Goal: Task Accomplishment & Management: Complete application form

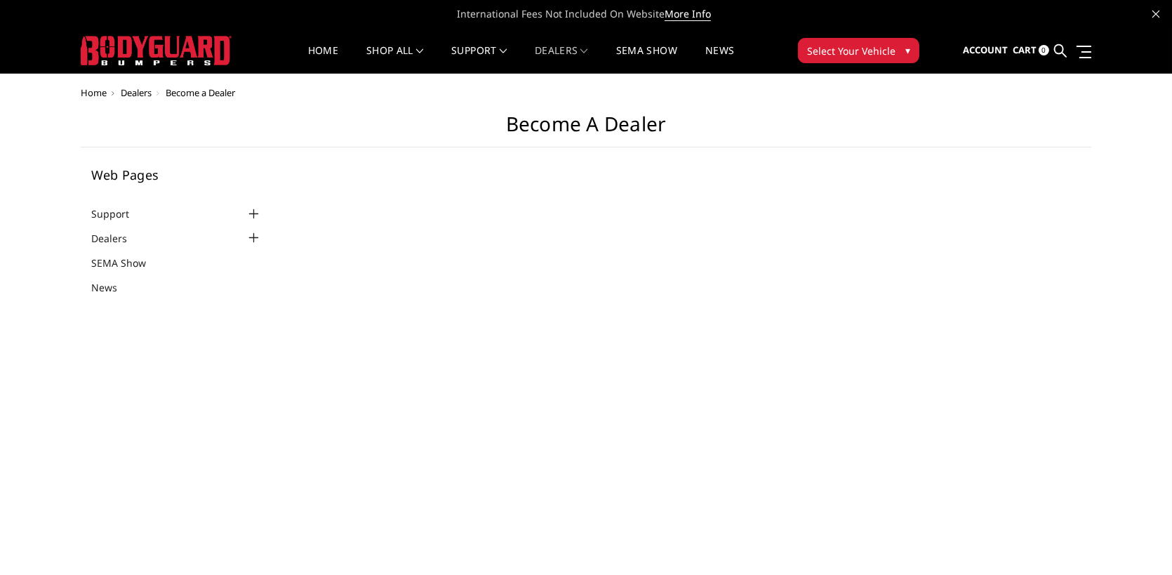
select select "US"
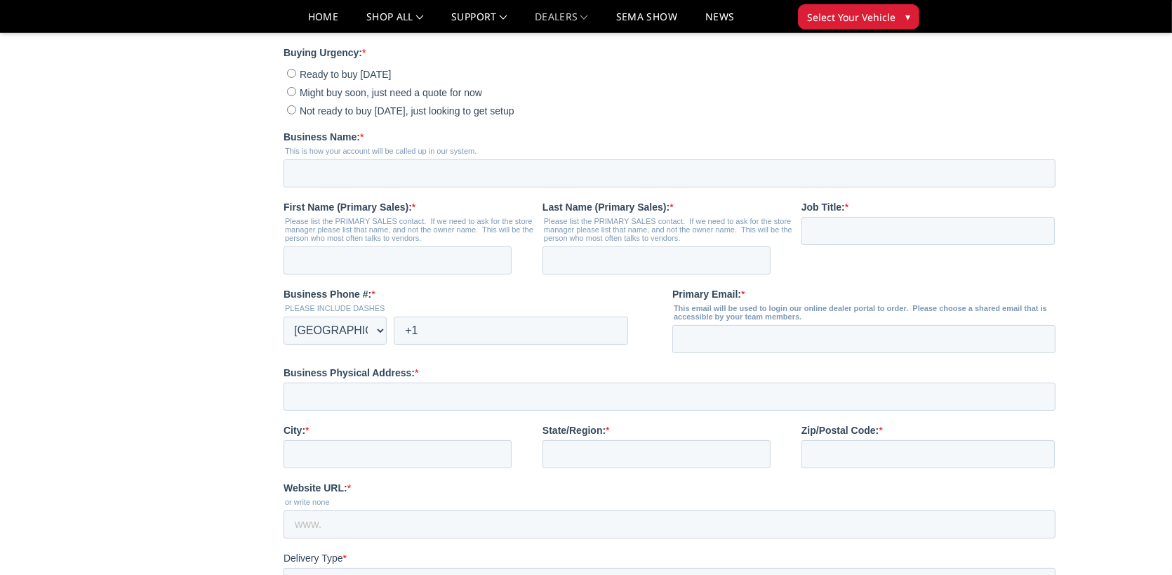
scroll to position [281, 0]
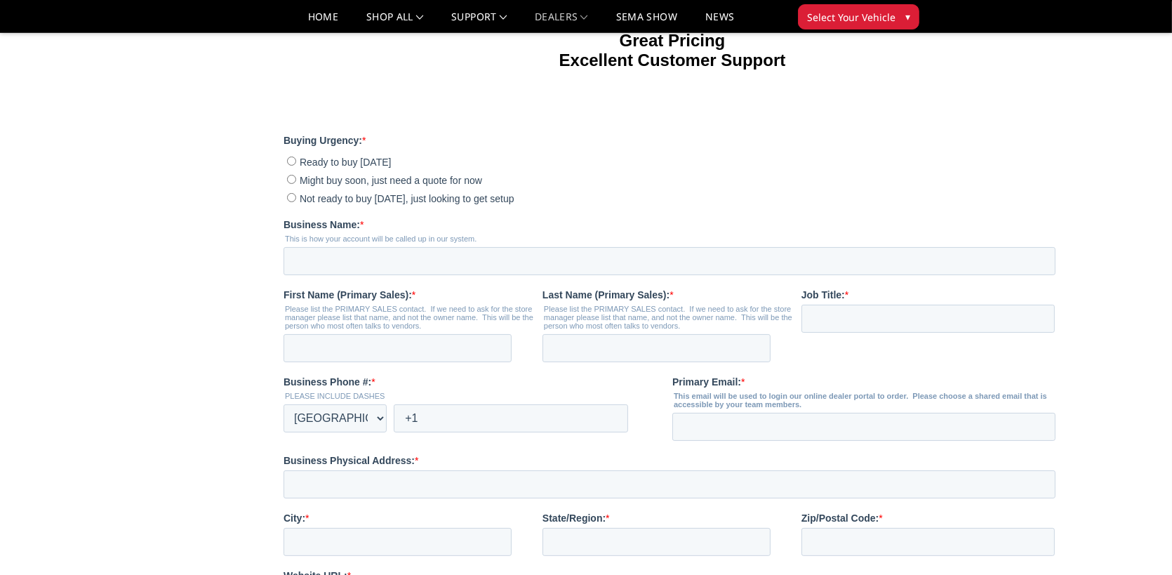
click at [289, 202] on input "Not ready to buy today, just looking to get setup" at bounding box center [290, 197] width 9 height 9
radio input "true"
click at [345, 275] on input "Business Name: *" at bounding box center [669, 261] width 772 height 28
type input "Kempner Equipment"
click at [345, 362] on input "First Name (Primary Sales): *" at bounding box center [397, 348] width 228 height 28
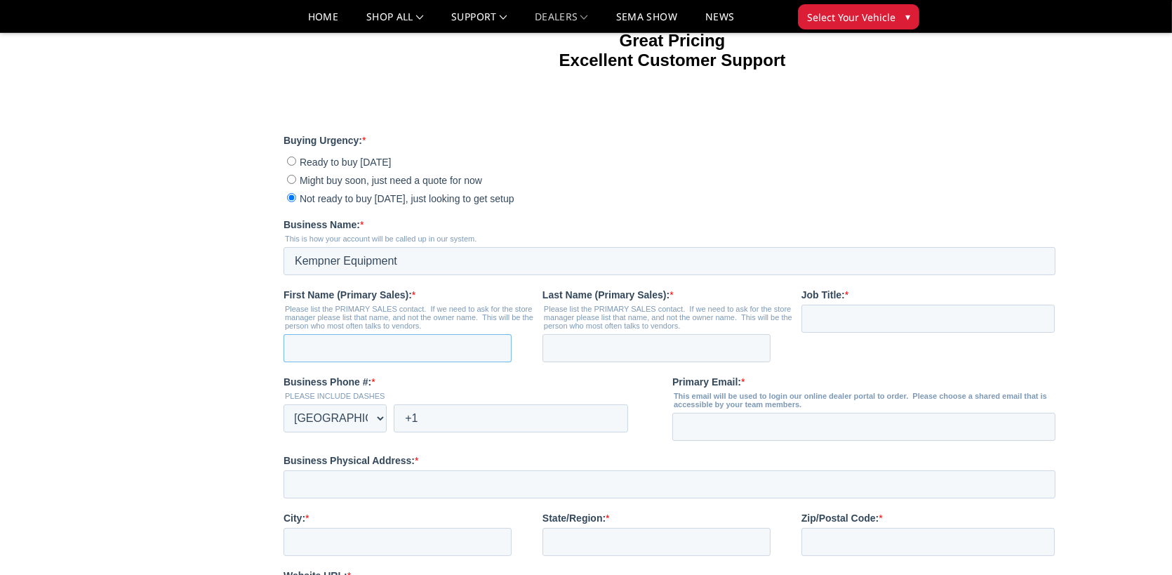
type input "Kevin"
click at [611, 362] on input "Last Name (Primary Sales): *" at bounding box center [656, 348] width 228 height 28
type input "Smart"
click at [816, 333] on input "Job Title: *" at bounding box center [927, 319] width 253 height 28
type input "Owner"
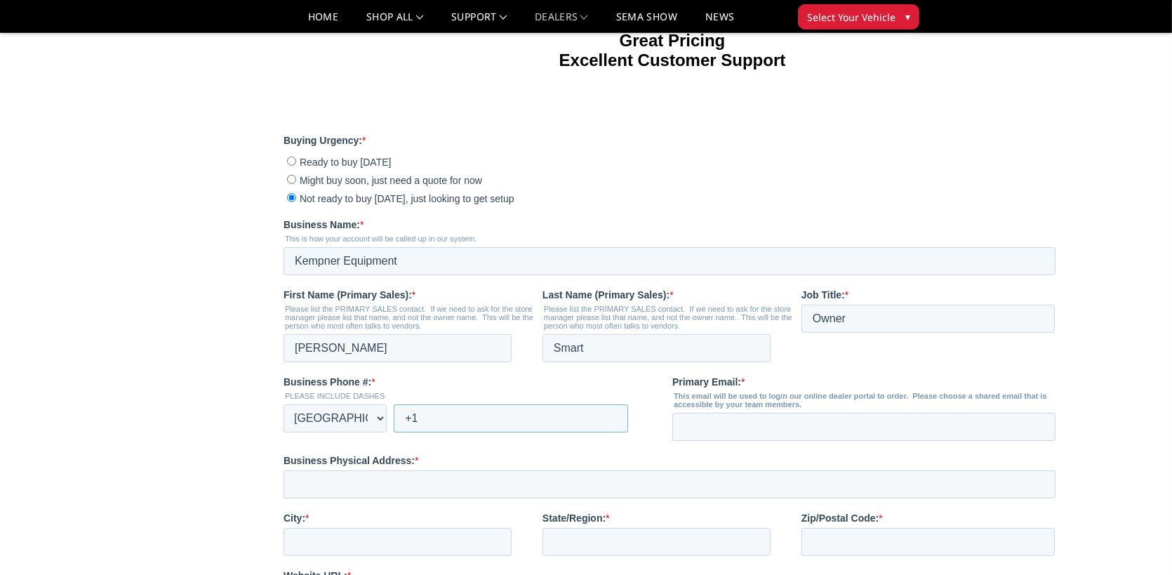
click at [543, 432] on input "+1" at bounding box center [510, 418] width 234 height 28
type input "+1 5125641866"
click at [717, 441] on input "Primary Email: *" at bounding box center [863, 427] width 383 height 28
type input "kempequip@yahoo.com"
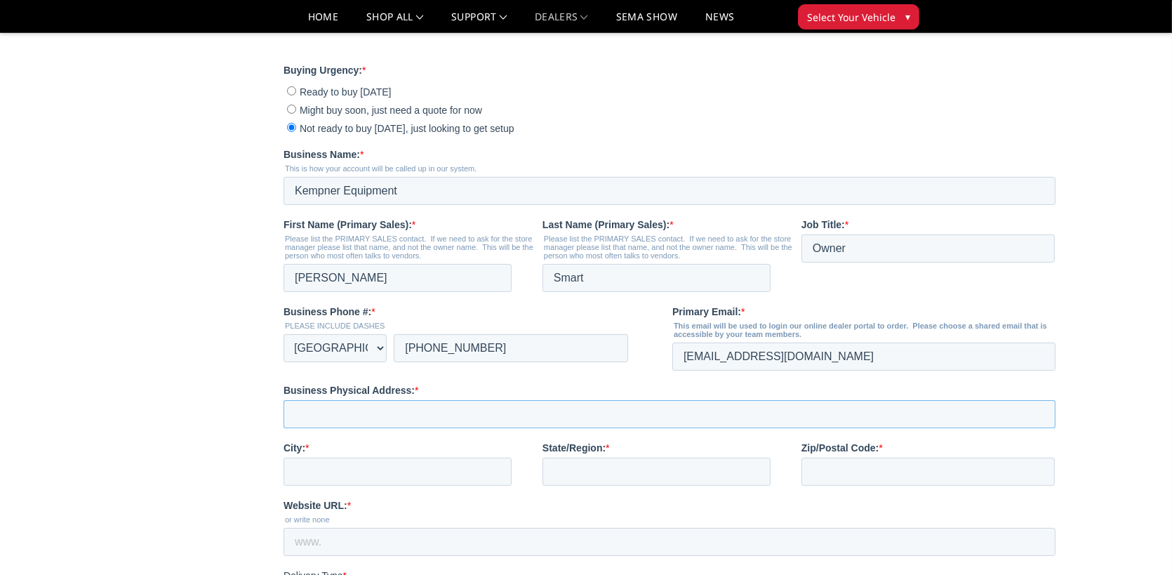
click at [423, 428] on input "Business Physical Address: *" at bounding box center [669, 414] width 772 height 28
type input "2403 E US Hwy 190"
click at [380, 486] on input "City: *" at bounding box center [397, 472] width 228 height 28
type input "Lampasas"
click at [597, 486] on input "State/Region: *" at bounding box center [656, 472] width 228 height 28
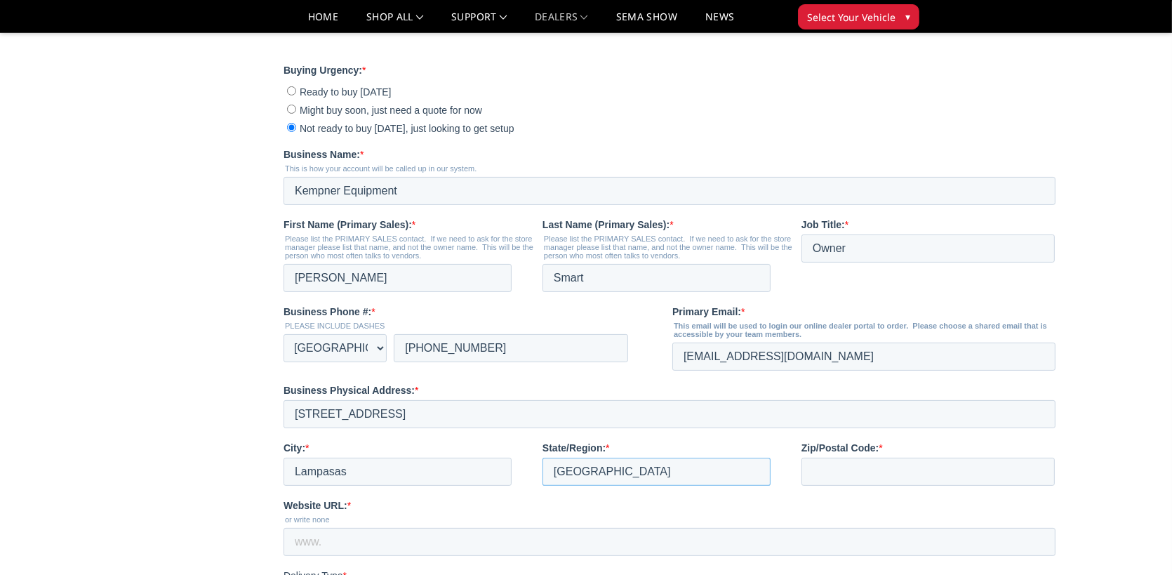
type input "TX"
click at [865, 486] on input "Zip/Postal Code: *" at bounding box center [927, 472] width 253 height 28
type input "76550"
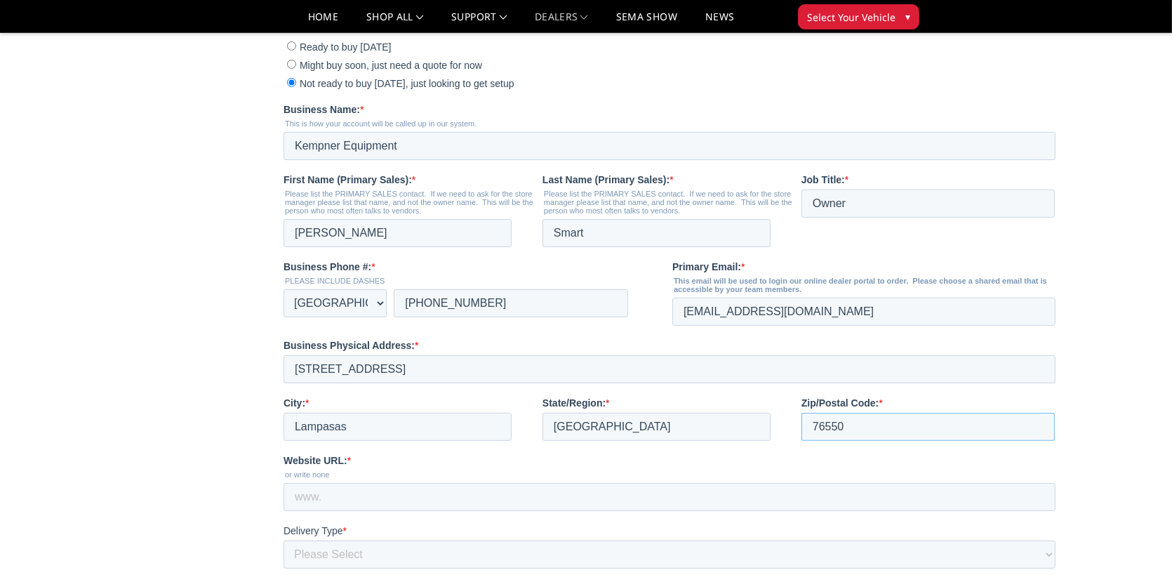
scroll to position [491, 0]
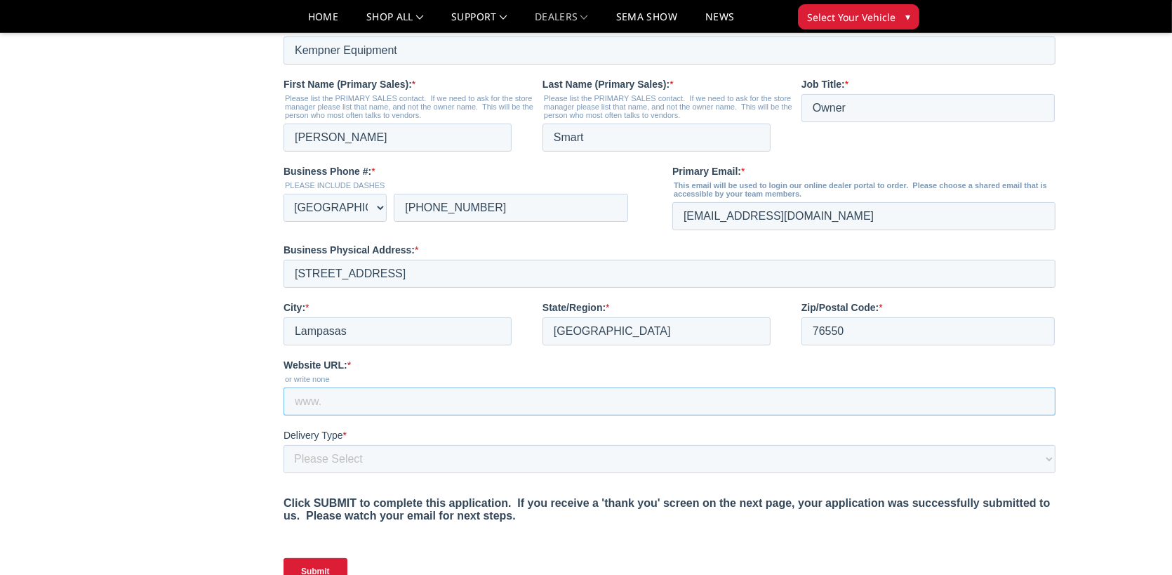
click at [443, 416] on input "Website URL: *" at bounding box center [669, 401] width 772 height 28
type input "www.kempnerequip.com"
click at [397, 473] on select "Please Select Yes, I need a liftgate No, I have a forklift and/or dock" at bounding box center [669, 459] width 772 height 28
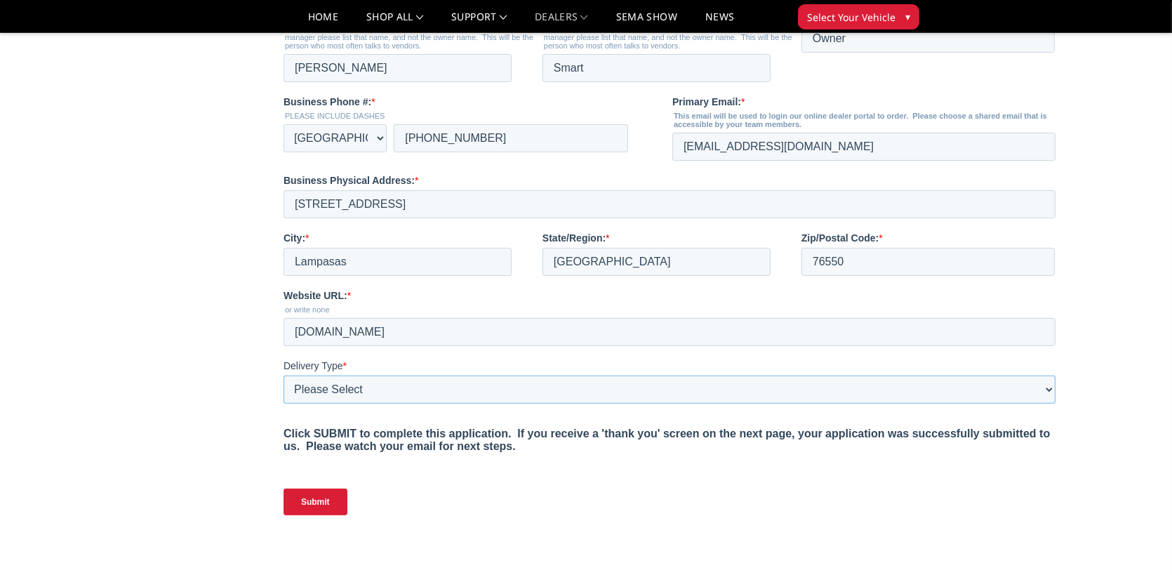
scroll to position [562, 0]
click at [345, 403] on select "Please Select Yes, I need a liftgate No, I have a forklift and/or dock" at bounding box center [669, 389] width 772 height 28
select select "I have a forklift"
click at [283, 403] on select "Please Select Yes, I need a liftgate No, I have a forklift and/or dock" at bounding box center [669, 389] width 772 height 28
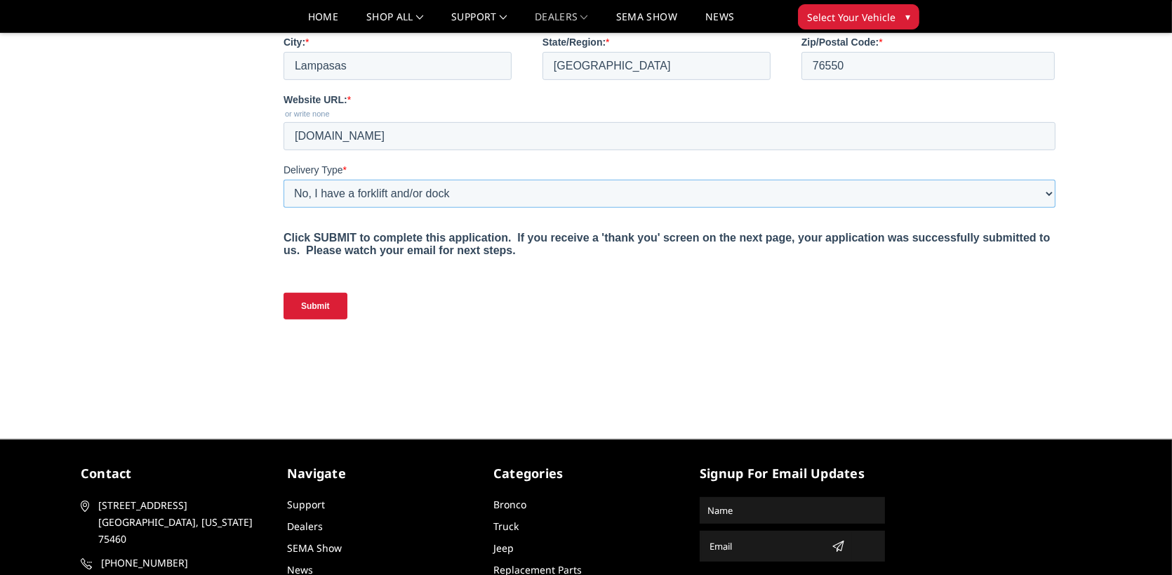
scroll to position [874, 0]
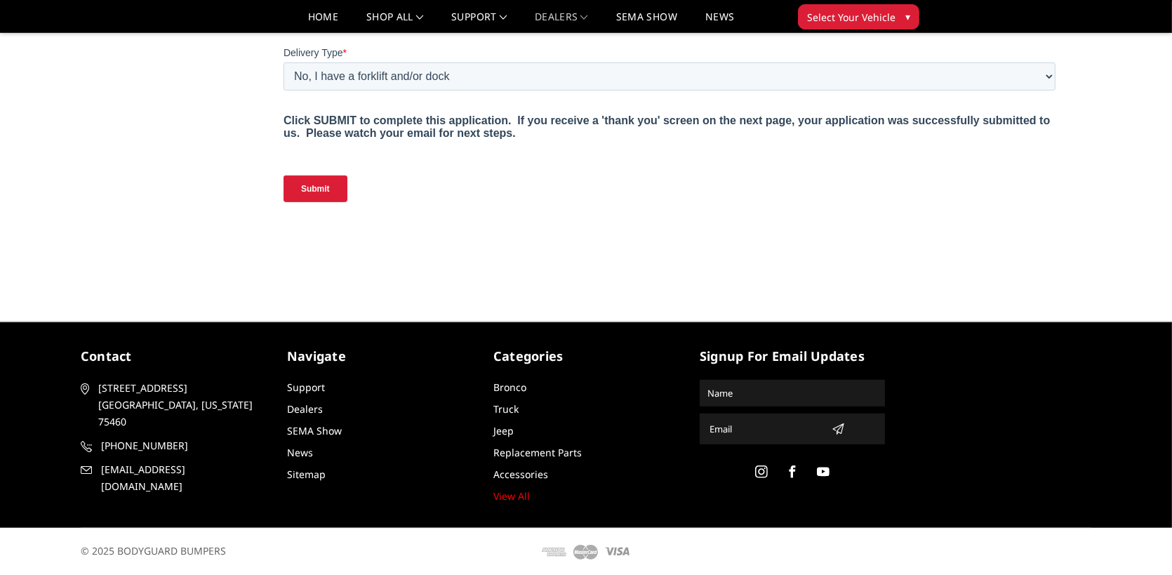
click at [318, 202] on input "Submit" at bounding box center [315, 188] width 64 height 27
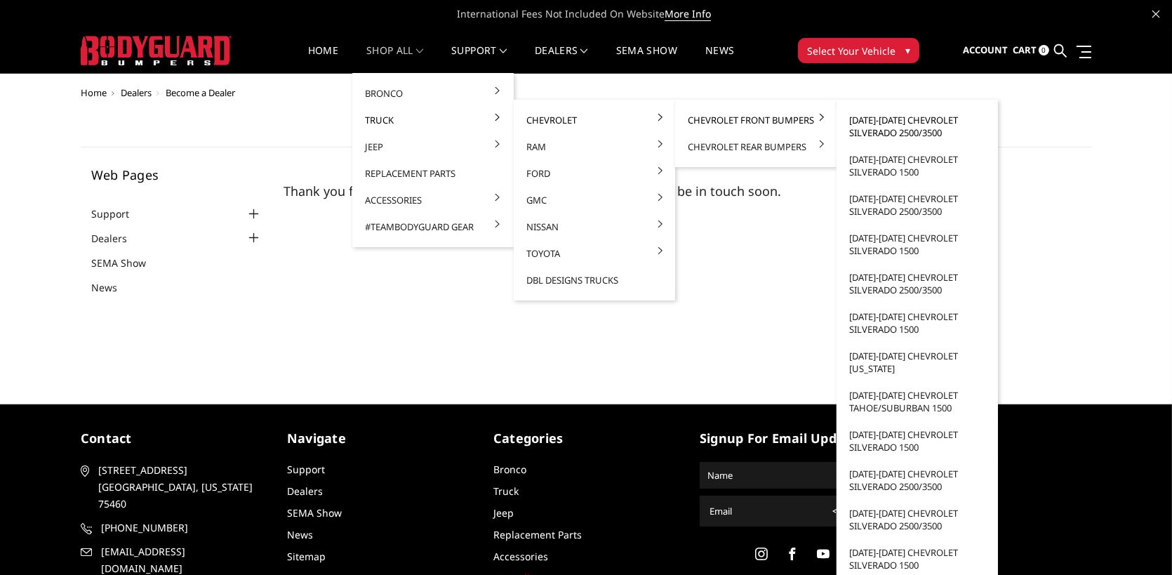
click at [917, 121] on link "[DATE]-[DATE] Chevrolet Silverado 2500/3500" at bounding box center [917, 126] width 150 height 39
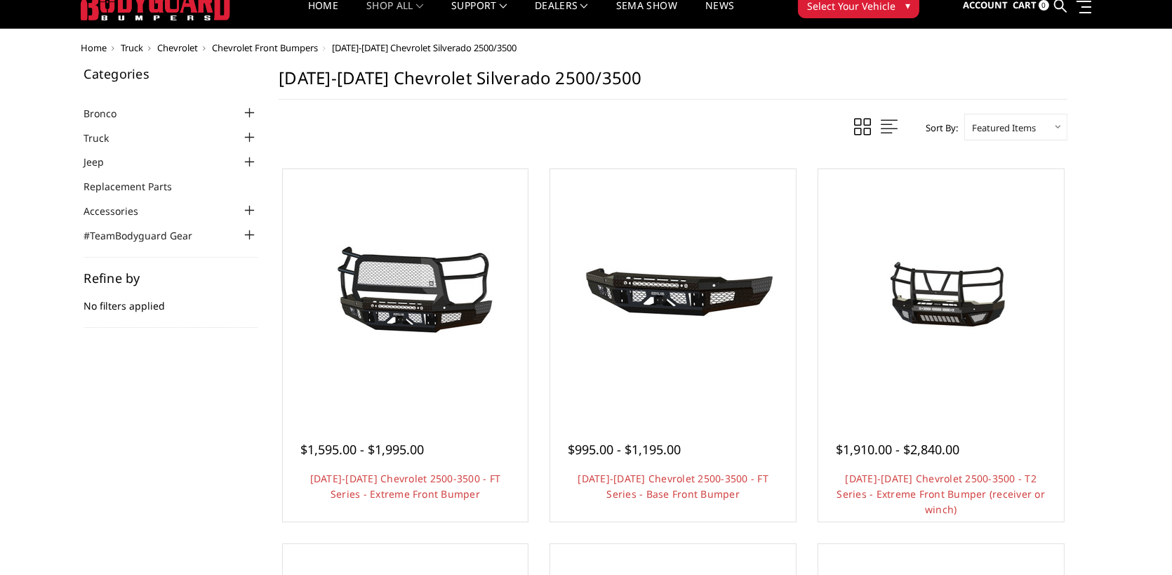
scroll to position [70, 0]
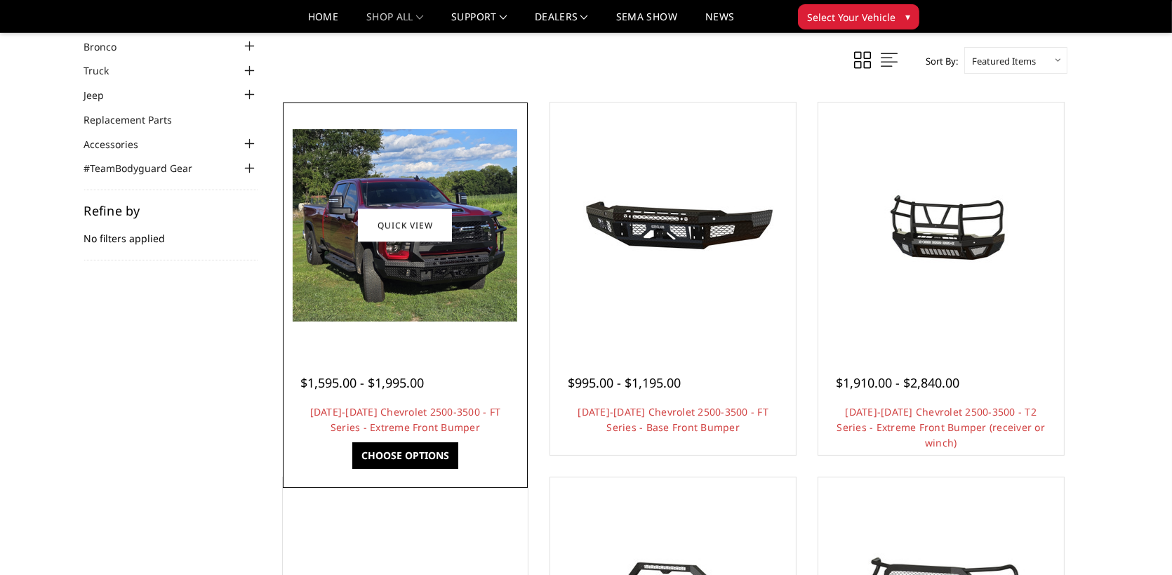
click at [410, 295] on img at bounding box center [405, 225] width 225 height 192
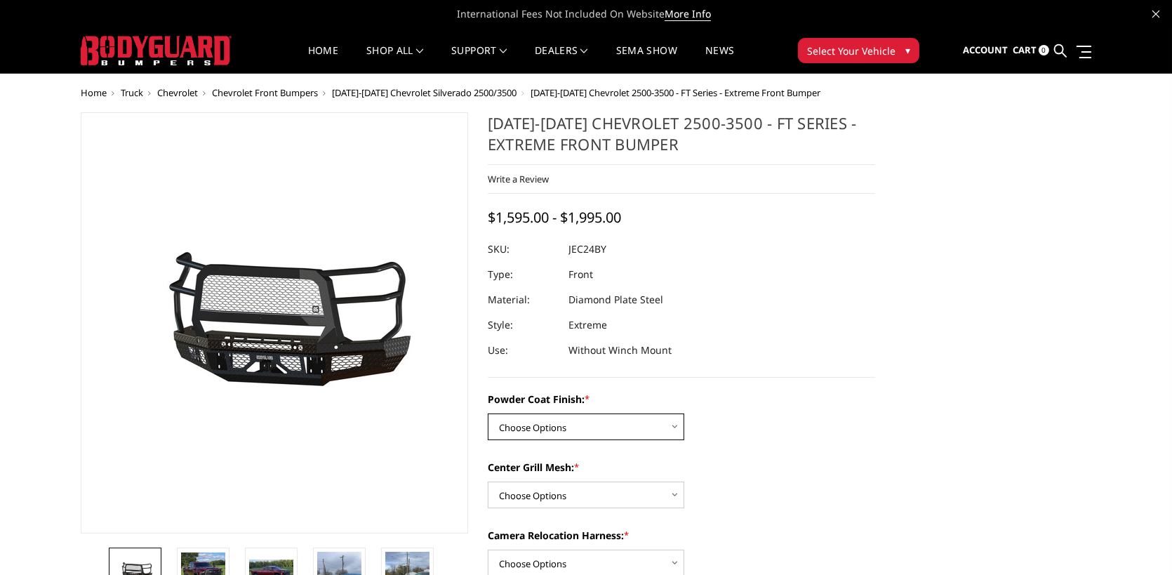
click at [671, 416] on select "Choose Options Bare Metal Gloss Black Powder Coat Textured Black Powder Coat" at bounding box center [586, 426] width 197 height 27
click at [800, 385] on section "2024-2025 Chevrolet 2500-3500 - FT Series - Extreme Front Bumper Write a Review…" at bounding box center [681, 459] width 407 height 695
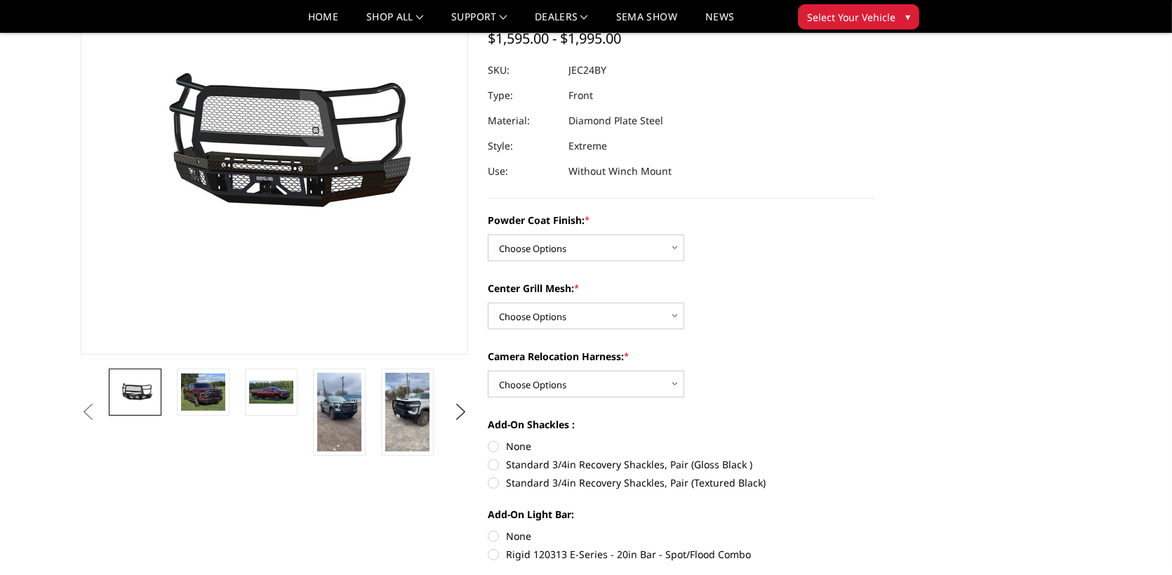
scroll to position [140, 0]
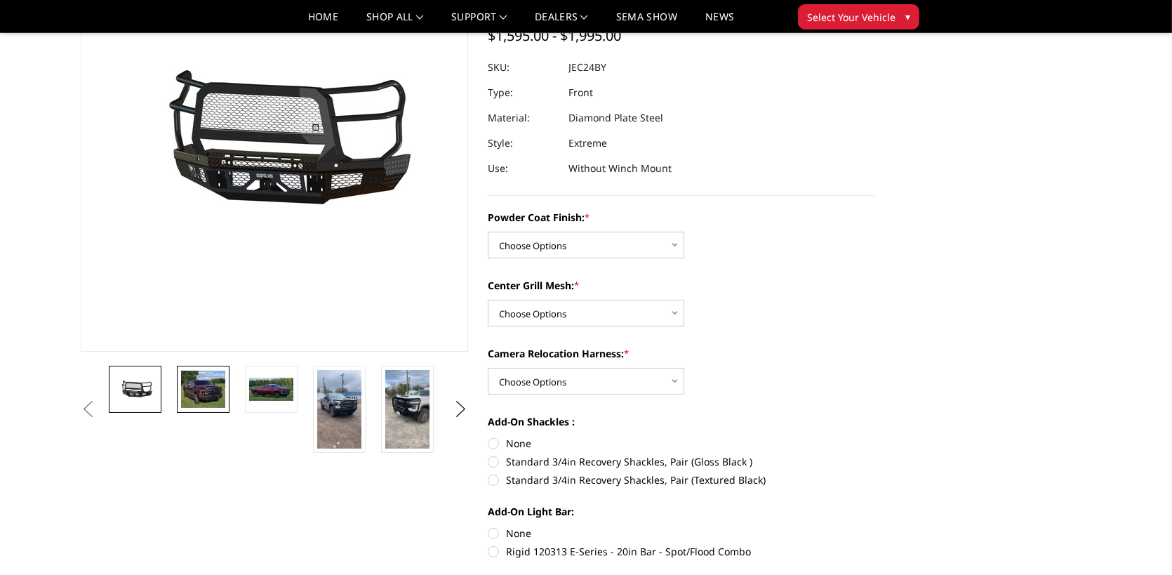
click at [201, 391] on img at bounding box center [203, 390] width 44 height 38
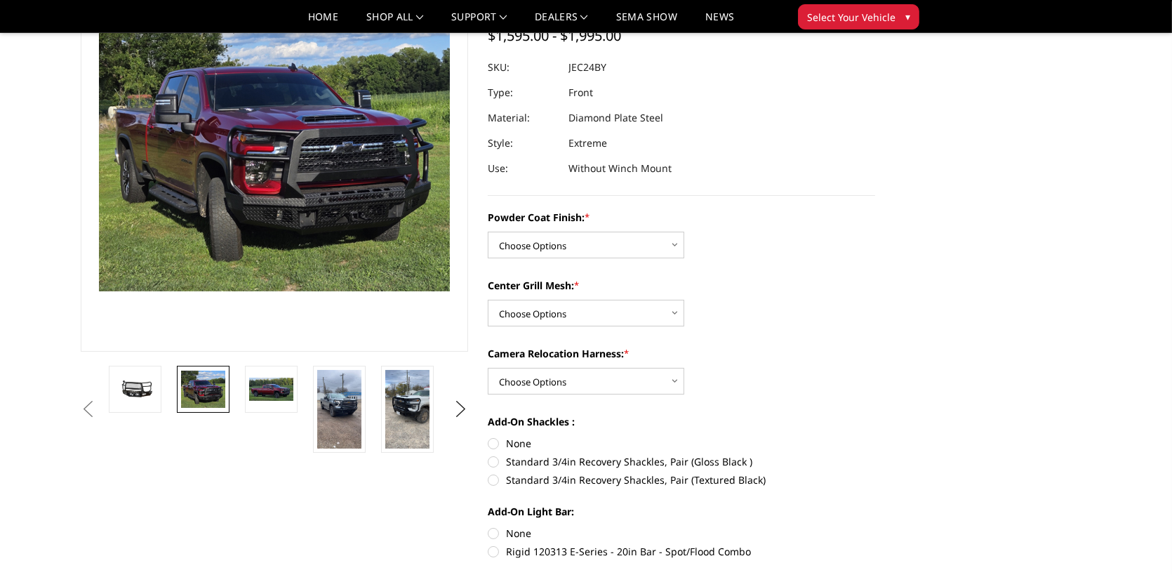
scroll to position [72, 0]
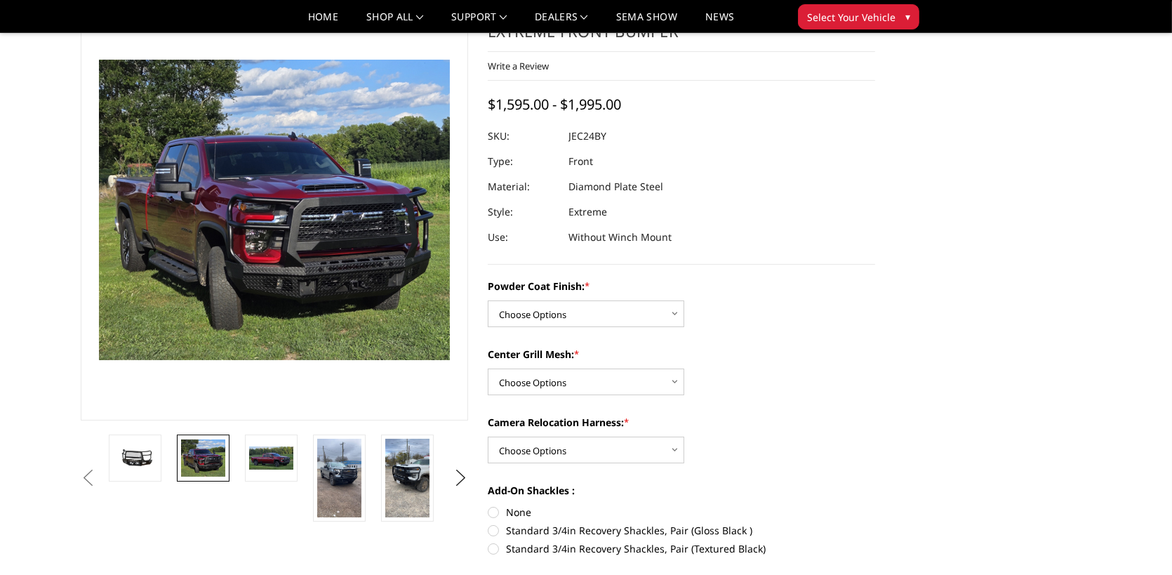
click at [310, 235] on img at bounding box center [228, 188] width 898 height 769
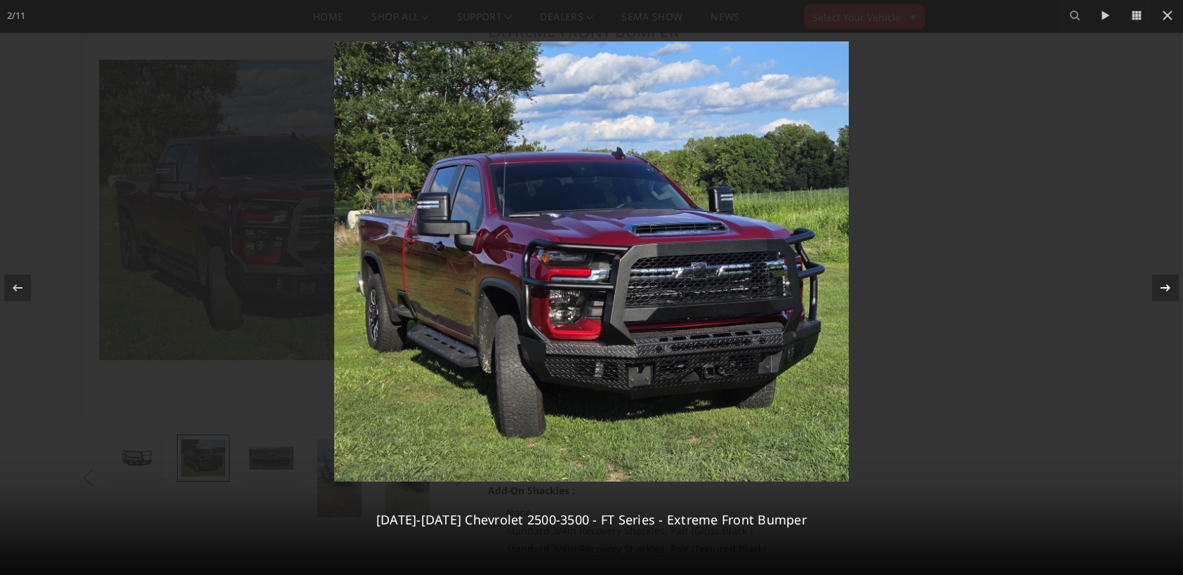
click at [1160, 291] on icon at bounding box center [1165, 287] width 17 height 17
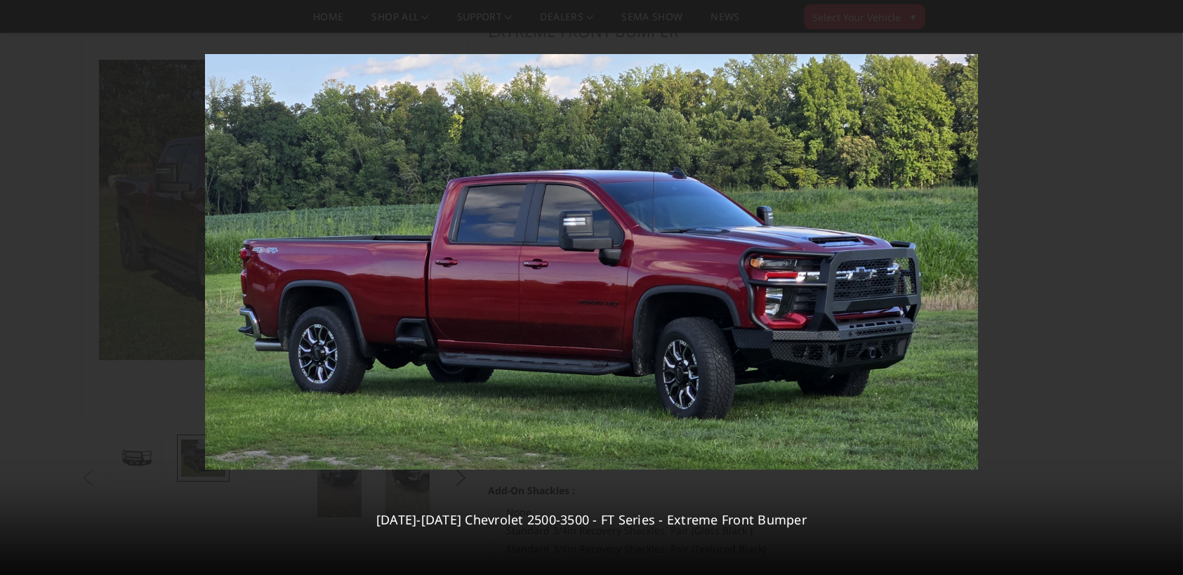
click at [1166, 281] on div "3 / 11 2024-2025 Chevrolet 2500-3500 - FT Series - Extreme Front Bumper" at bounding box center [591, 287] width 1183 height 575
click at [1163, 281] on icon at bounding box center [1165, 287] width 17 height 17
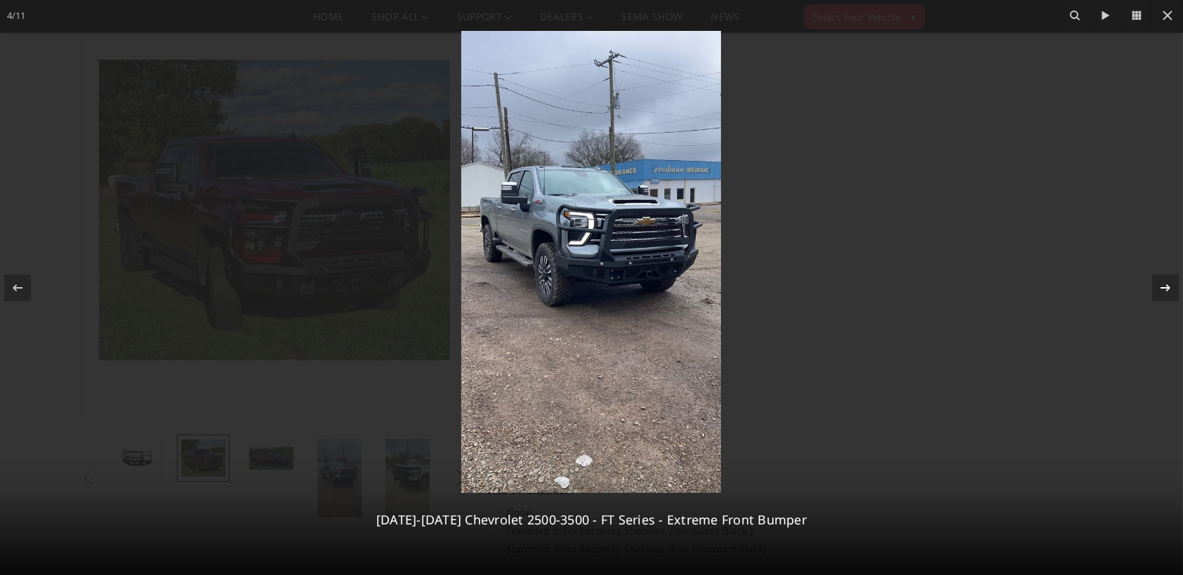
click at [1163, 281] on div "4 / 11 2024-2025 Chevrolet 2500-3500 - FT Series - Extreme Front Bumper" at bounding box center [591, 287] width 1183 height 575
click at [1163, 288] on icon at bounding box center [1165, 287] width 17 height 17
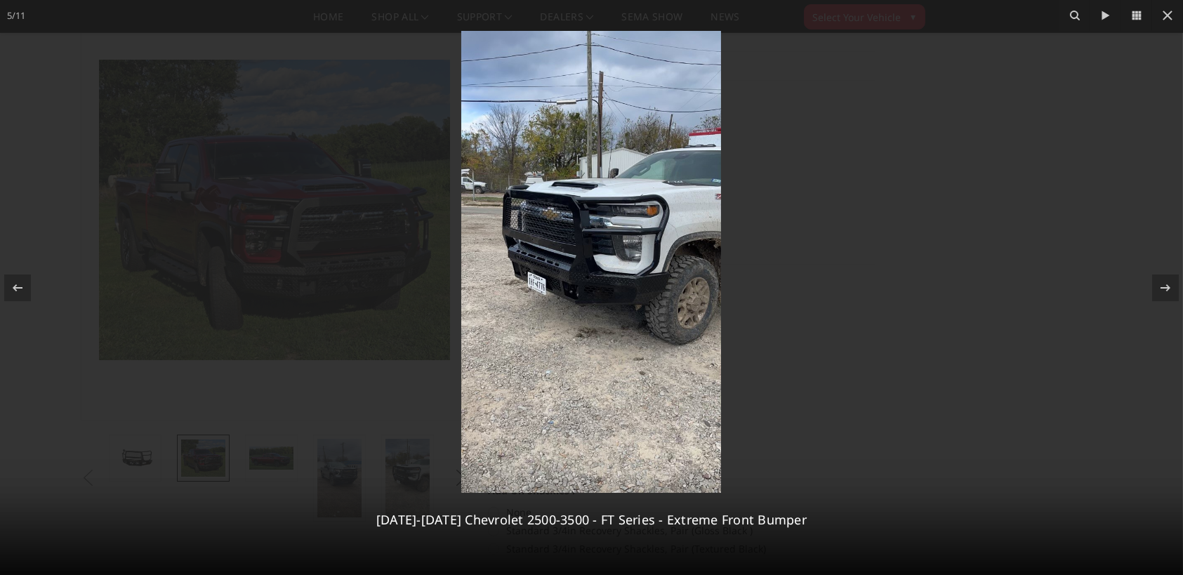
click at [620, 300] on img at bounding box center [591, 262] width 260 height 462
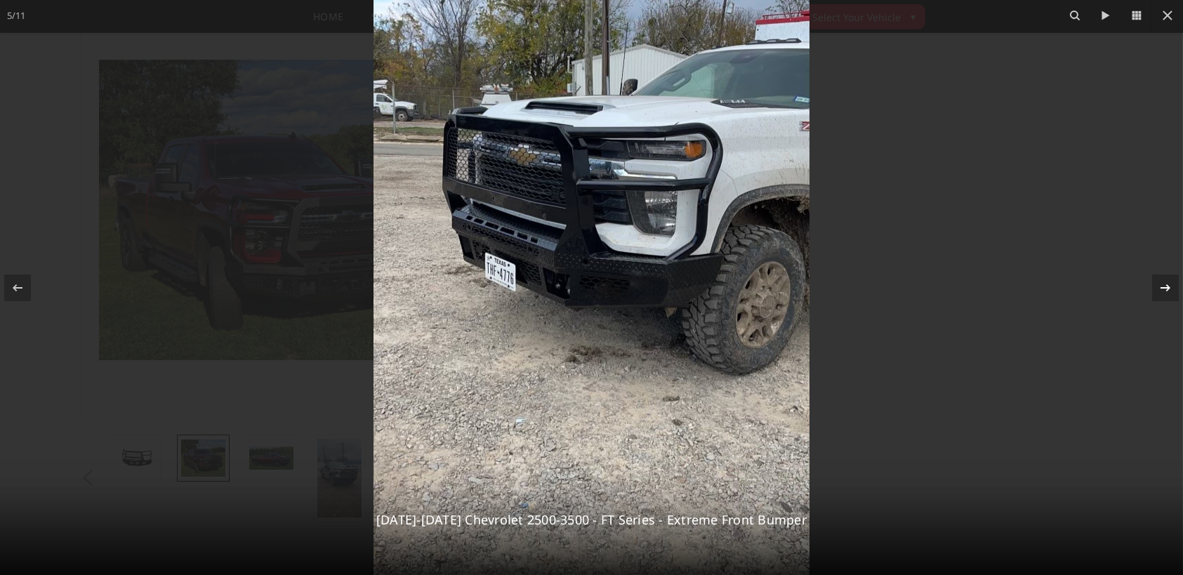
click at [1155, 291] on div at bounding box center [1165, 287] width 27 height 27
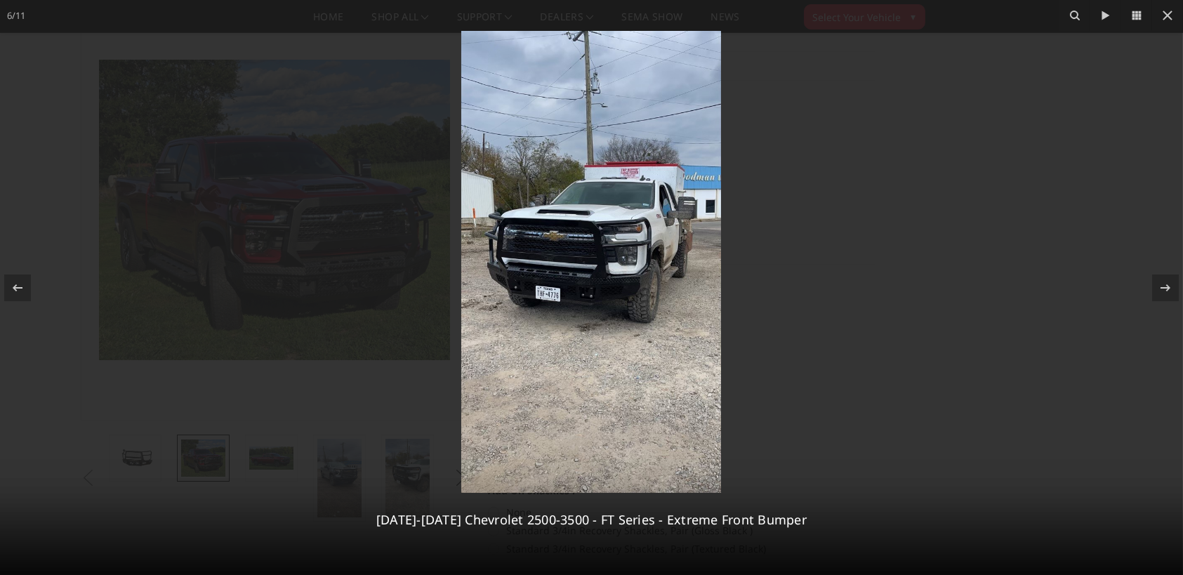
click at [566, 277] on img at bounding box center [591, 262] width 260 height 462
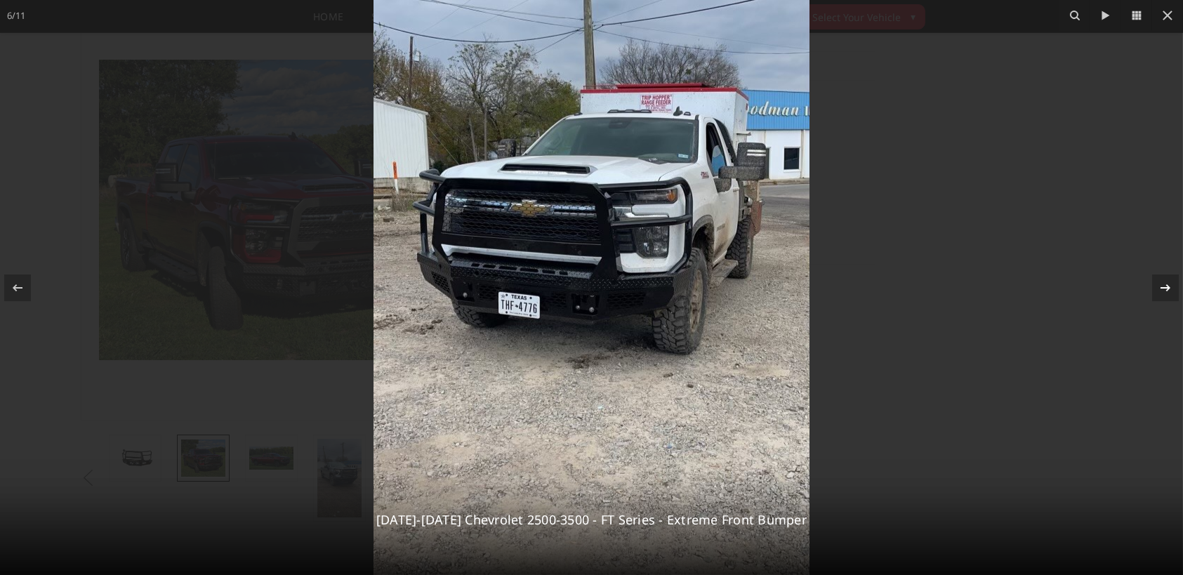
click at [1159, 286] on icon at bounding box center [1165, 287] width 17 height 17
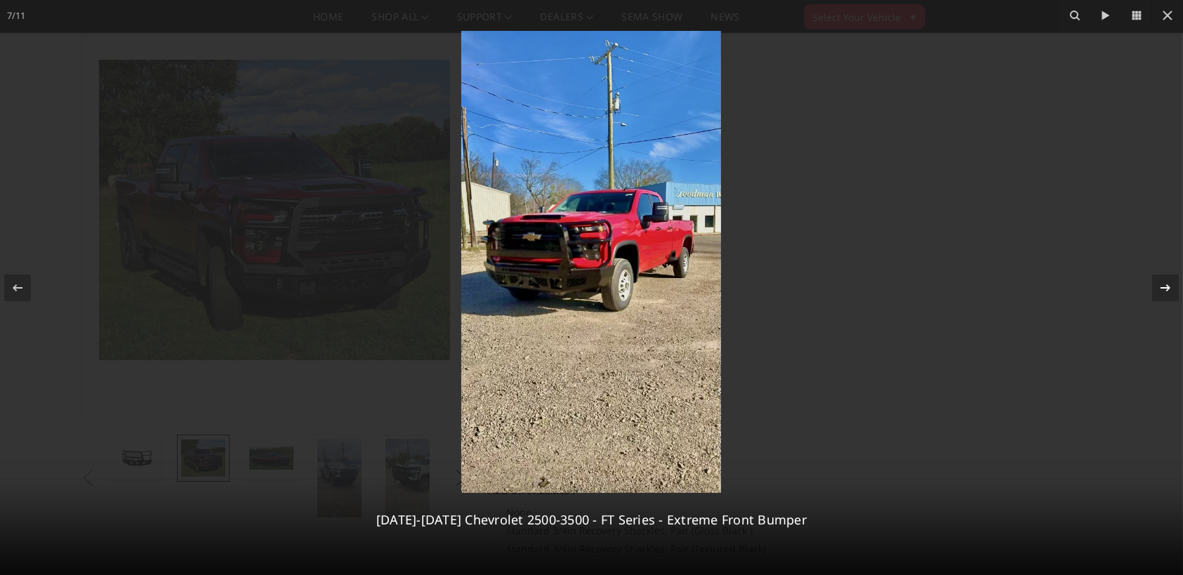
click at [1158, 293] on icon at bounding box center [1165, 287] width 17 height 17
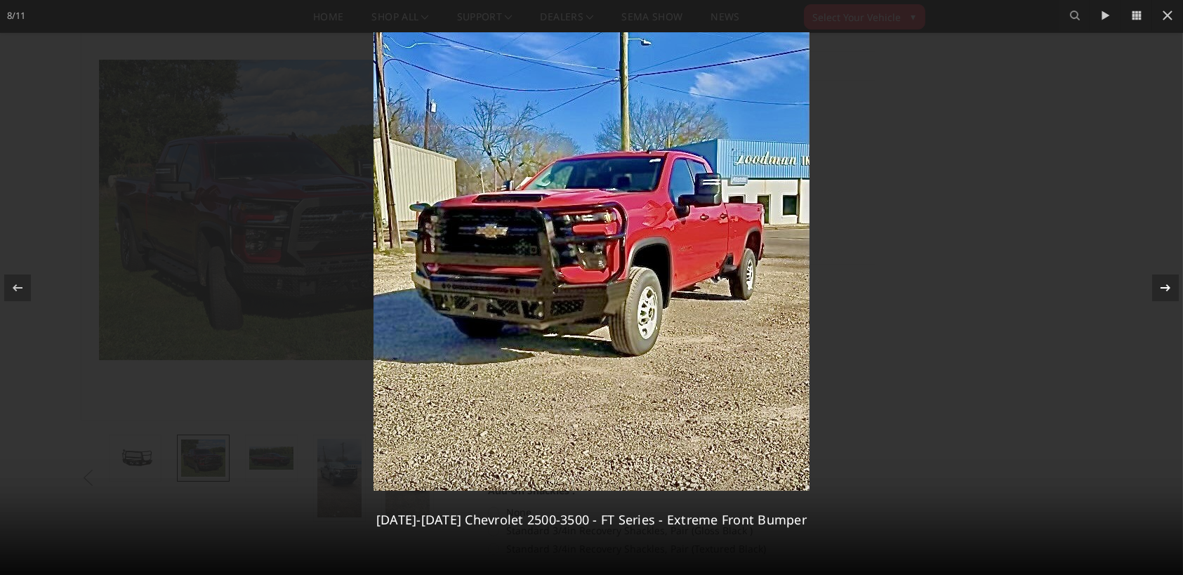
click at [1162, 288] on icon at bounding box center [1165, 287] width 17 height 17
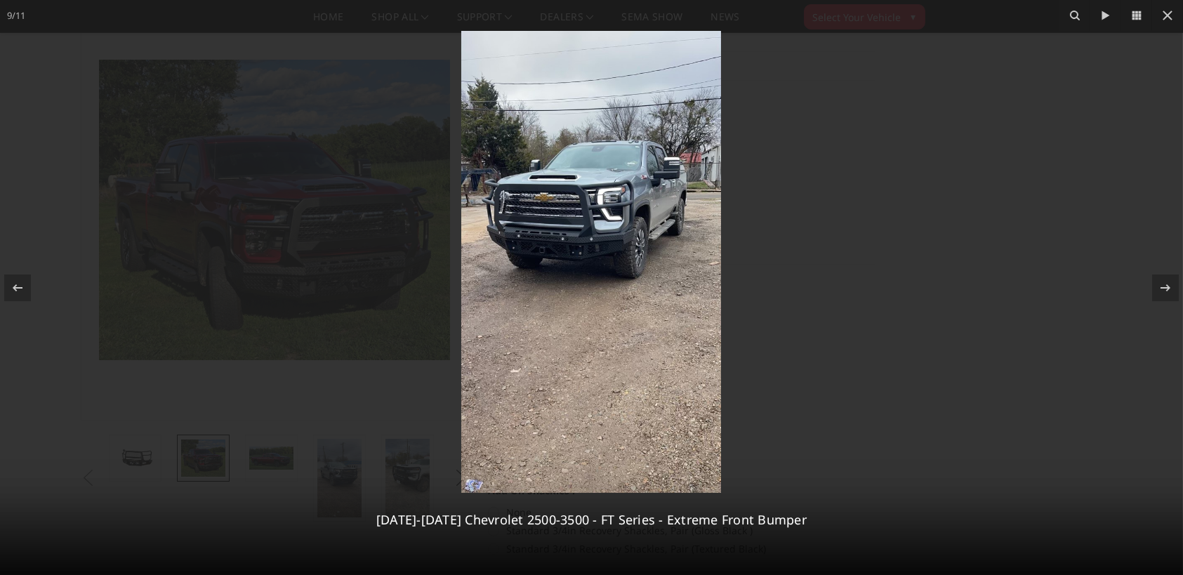
click at [589, 251] on img at bounding box center [591, 262] width 260 height 462
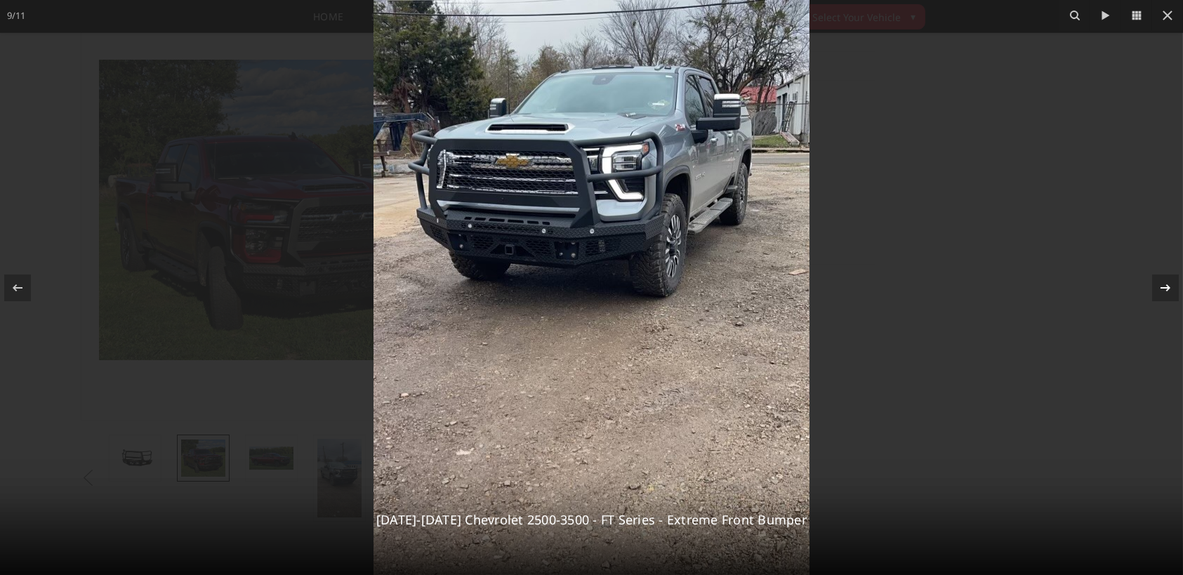
click at [1165, 283] on icon at bounding box center [1165, 287] width 17 height 17
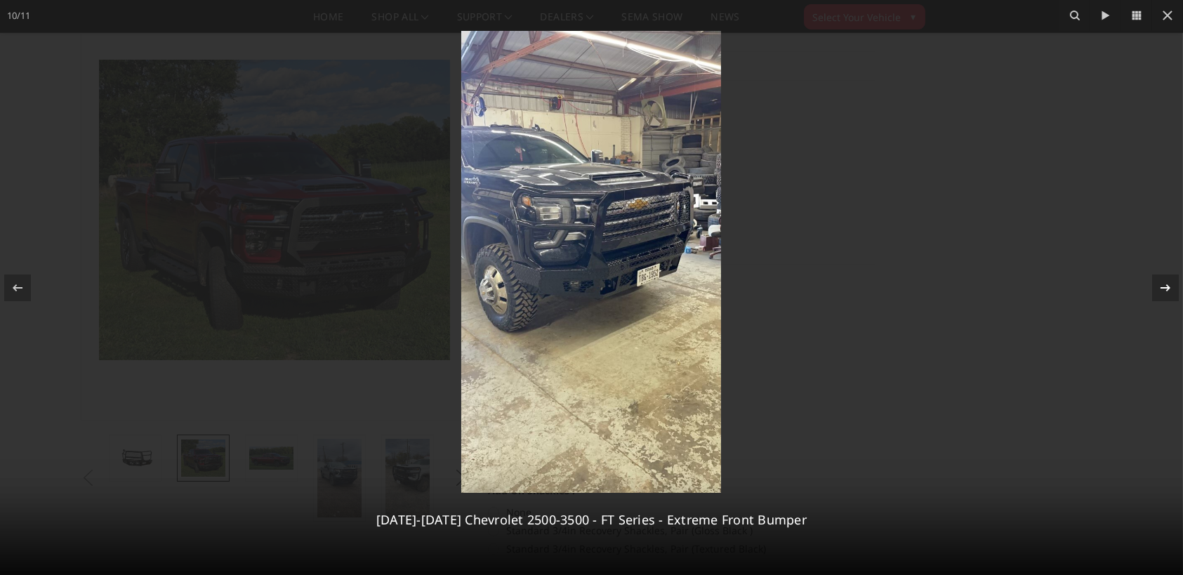
click at [1165, 283] on div "10 / 11 2024-2025 Chevrolet 2500-3500 - FT Series - Extreme Front Bumper" at bounding box center [591, 287] width 1183 height 575
click at [1160, 286] on icon at bounding box center [1165, 287] width 17 height 17
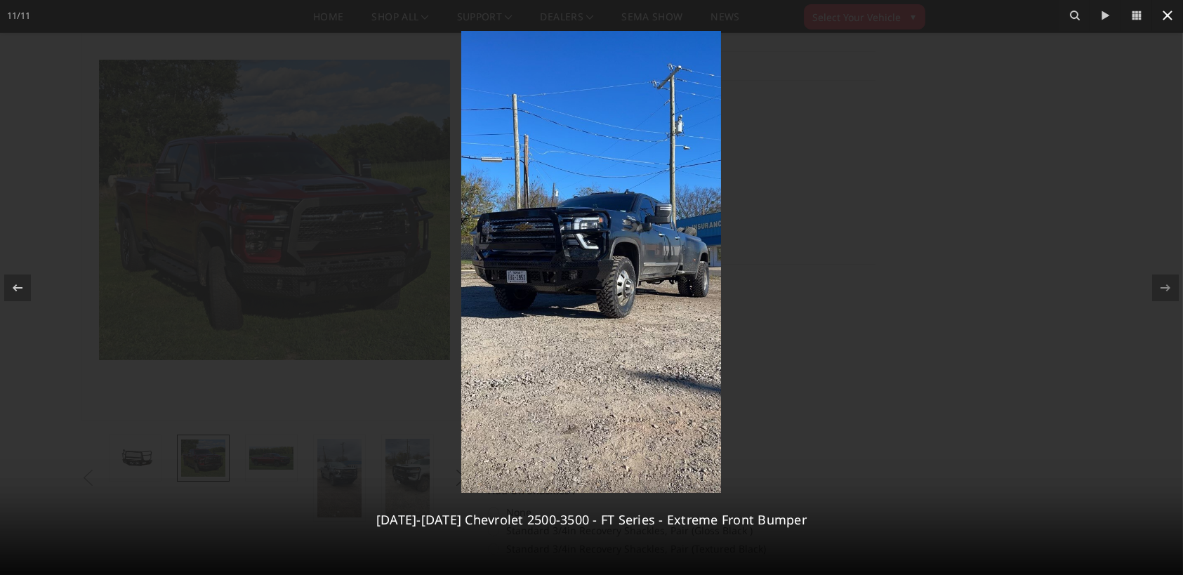
click at [1163, 16] on icon at bounding box center [1167, 15] width 17 height 17
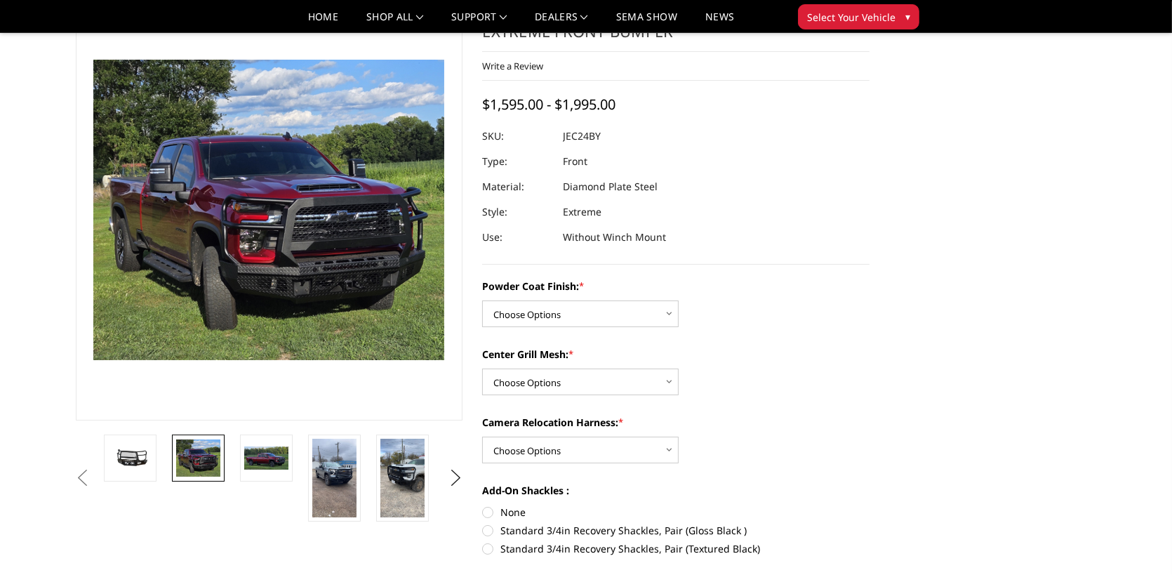
scroll to position [0, 411]
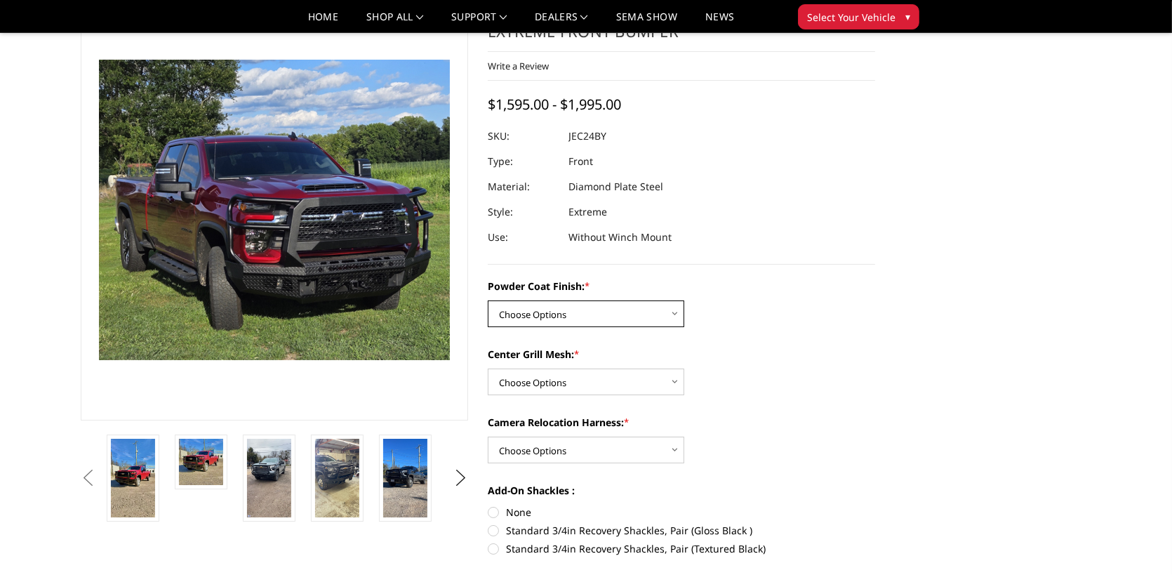
click at [675, 313] on select "Choose Options Bare Metal Gloss Black Powder Coat Textured Black Powder Coat" at bounding box center [586, 313] width 197 height 27
select select "3279"
click at [488, 300] on select "Choose Options Bare Metal Gloss Black Powder Coat Textured Black Powder Coat" at bounding box center [586, 313] width 197 height 27
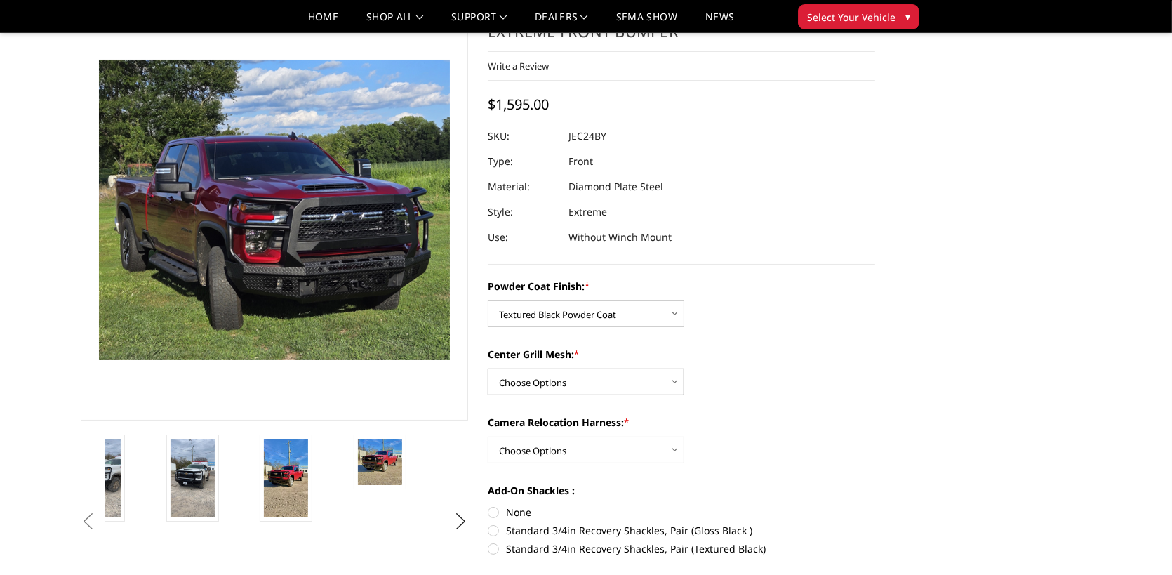
click at [672, 376] on select "Choose Options WITH Expanded Metal in Center Grill WITHOUT Expanded Metal in Ce…" at bounding box center [586, 381] width 197 height 27
click at [488, 368] on select "Choose Options WITH Expanded Metal in Center Grill WITHOUT Expanded Metal in Ce…" at bounding box center [586, 381] width 197 height 27
click at [668, 383] on select "Choose Options WITH Expanded Metal in Center Grill WITHOUT Expanded Metal in Ce…" at bounding box center [586, 381] width 197 height 27
select select "3281"
click at [488, 368] on select "Choose Options WITH Expanded Metal in Center Grill WITHOUT Expanded Metal in Ce…" at bounding box center [586, 381] width 197 height 27
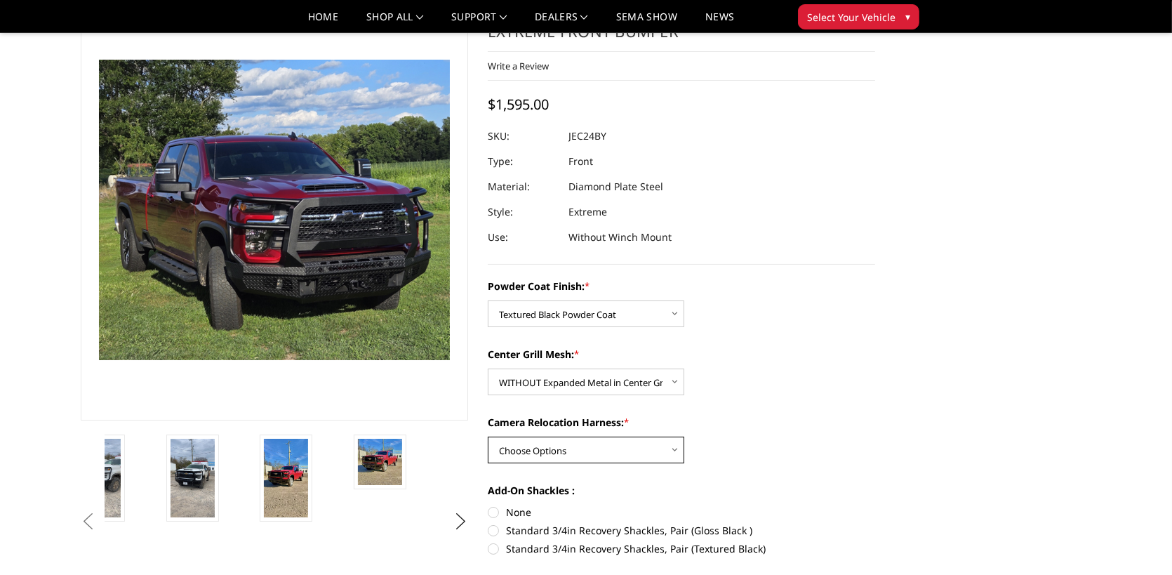
click at [669, 453] on select "Choose Options WITH Camera Relocation Harness WITHOUT Camera Relocation Harness" at bounding box center [586, 450] width 197 height 27
select select "3282"
click at [488, 437] on select "Choose Options WITH Camera Relocation Harness WITHOUT Camera Relocation Harness" at bounding box center [586, 450] width 197 height 27
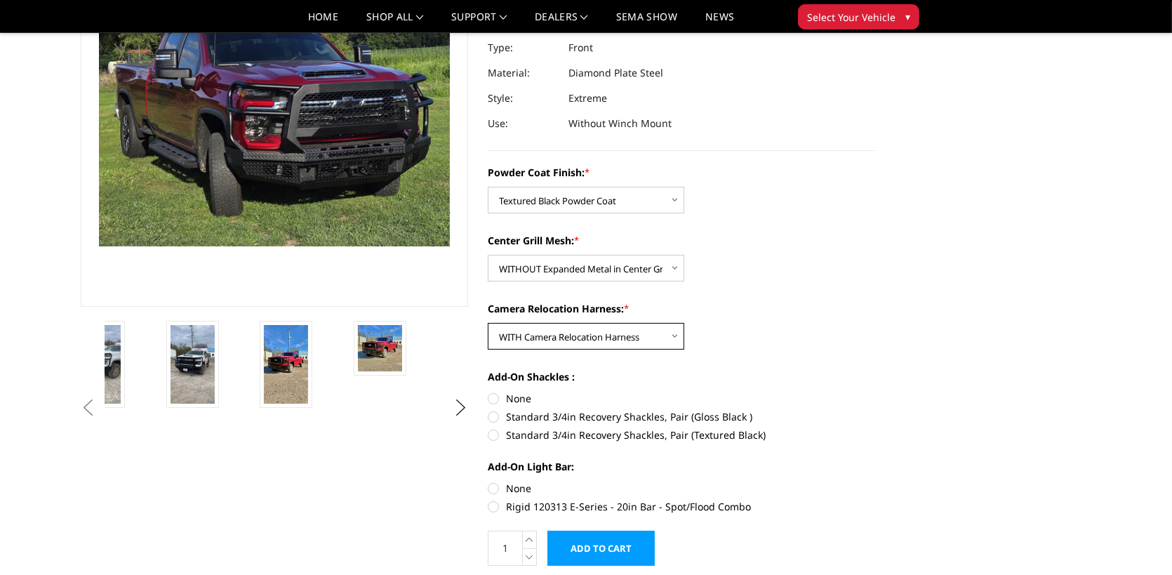
scroll to position [212, 0]
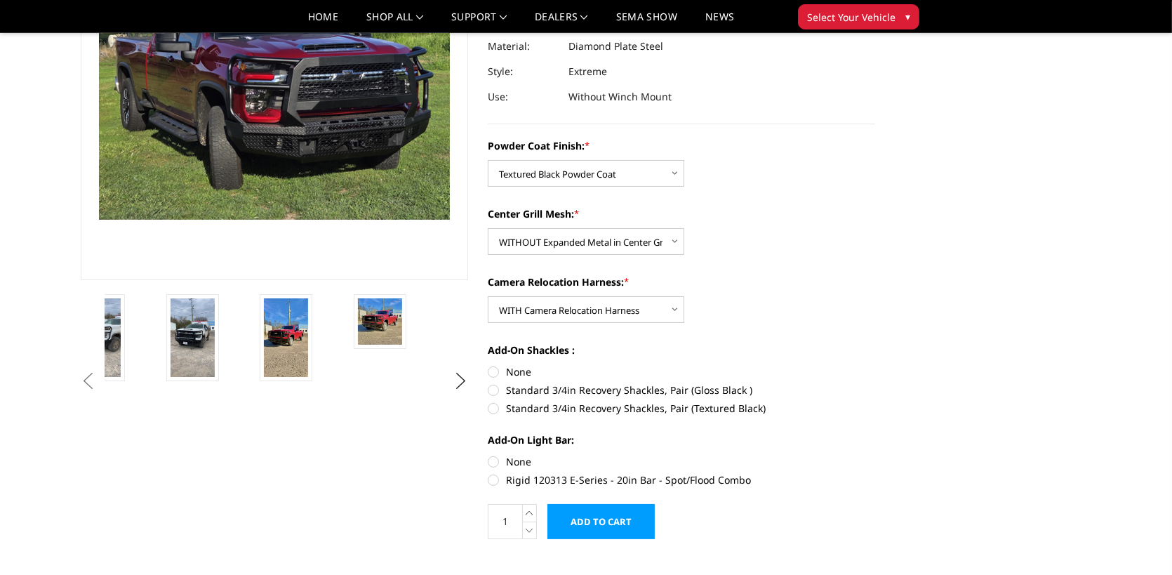
click at [491, 478] on label "Rigid 120313 E-Series - 20in Bar - Spot/Flood Combo" at bounding box center [681, 479] width 387 height 15
click at [875, 455] on input "Rigid 120313 E-Series - 20in Bar - Spot/Flood Combo" at bounding box center [875, 454] width 1 height 1
radio input "true"
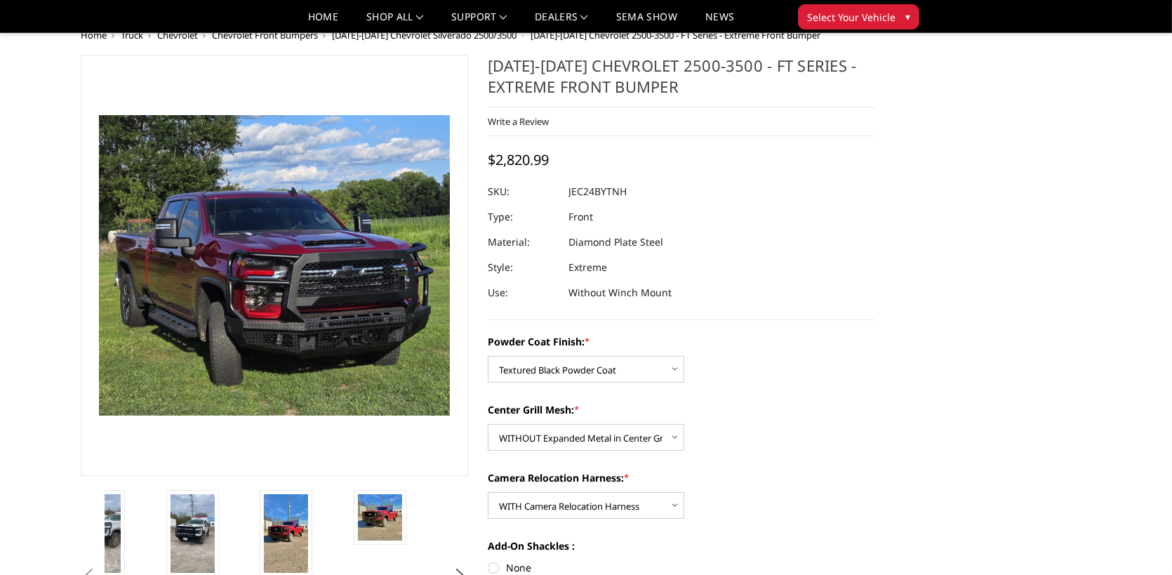
scroll to position [0, 0]
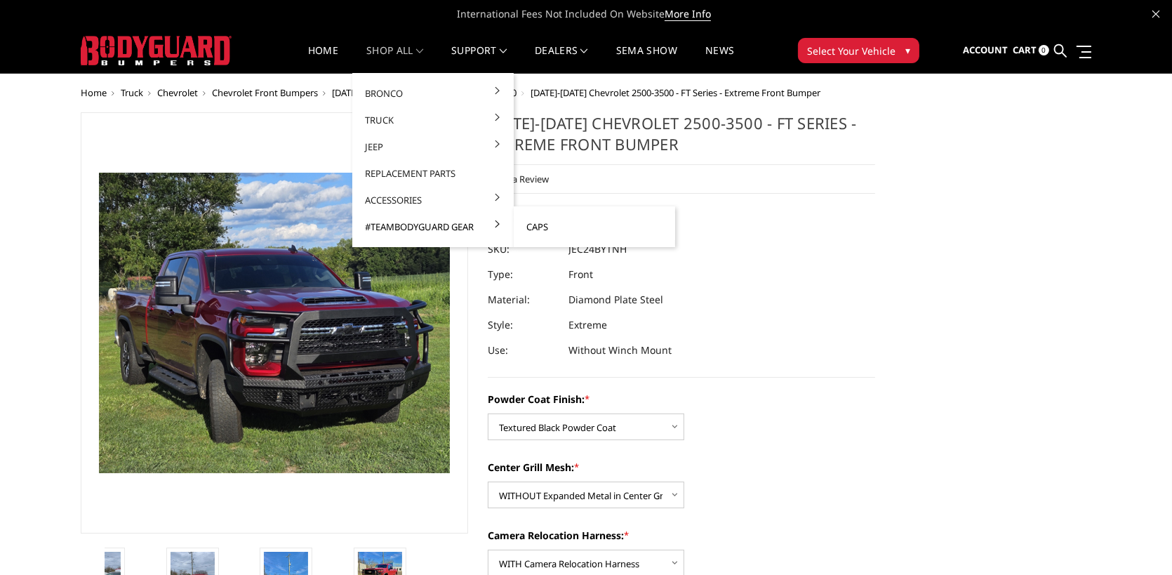
click at [537, 225] on link "Caps" at bounding box center [594, 226] width 150 height 27
